Goal: Information Seeking & Learning: Learn about a topic

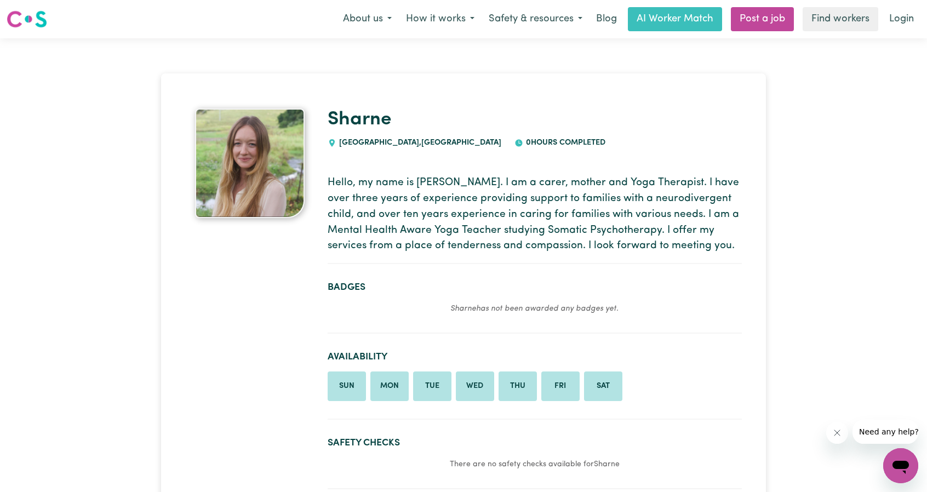
click at [391, 203] on p "Hello, my name is [PERSON_NAME]. I am a carer, mother and Yoga Therapist. I hav…" at bounding box center [535, 214] width 414 height 79
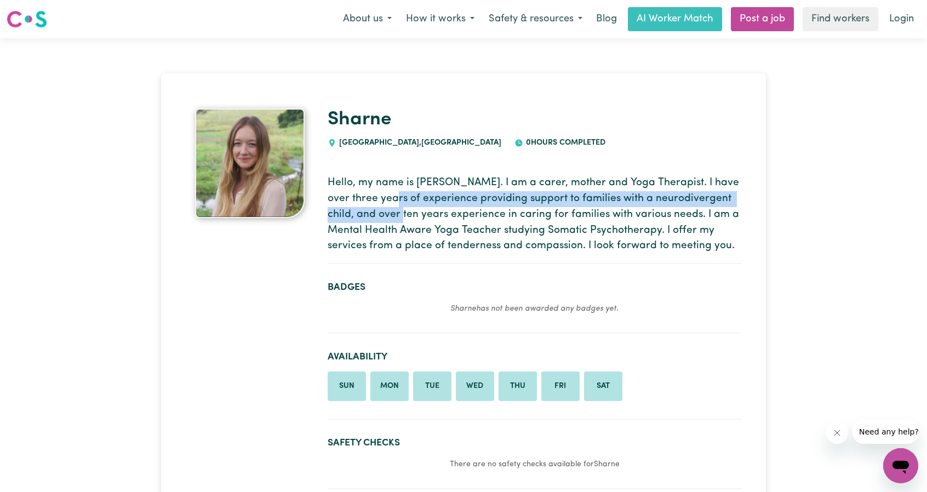
drag, startPoint x: 375, startPoint y: 207, endPoint x: 383, endPoint y: 222, distance: 17.4
click at [383, 222] on p "Hello, my name is [PERSON_NAME]. I am a carer, mother and Yoga Therapist. I hav…" at bounding box center [535, 214] width 414 height 79
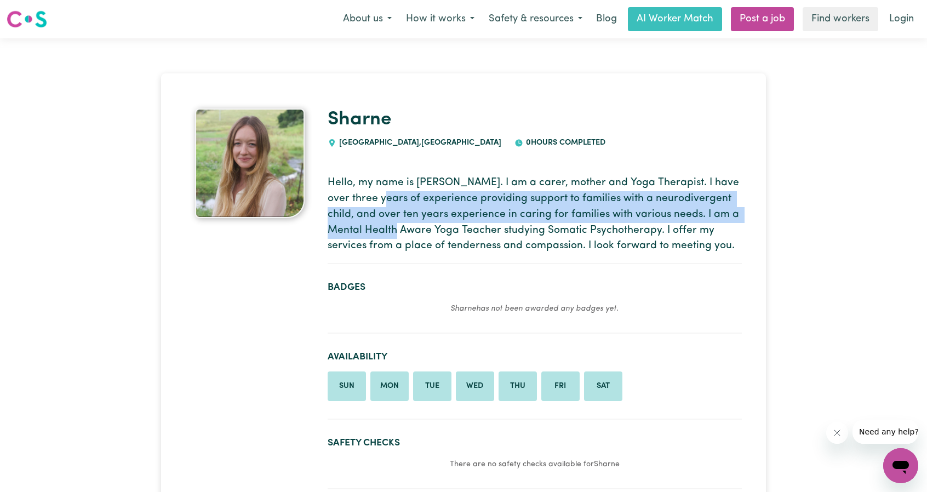
drag, startPoint x: 365, startPoint y: 192, endPoint x: 397, endPoint y: 234, distance: 52.5
click at [397, 234] on p "Hello, my name is [PERSON_NAME]. I am a carer, mother and Yoga Therapist. I hav…" at bounding box center [535, 214] width 414 height 79
